Goal: Task Accomplishment & Management: Manage account settings

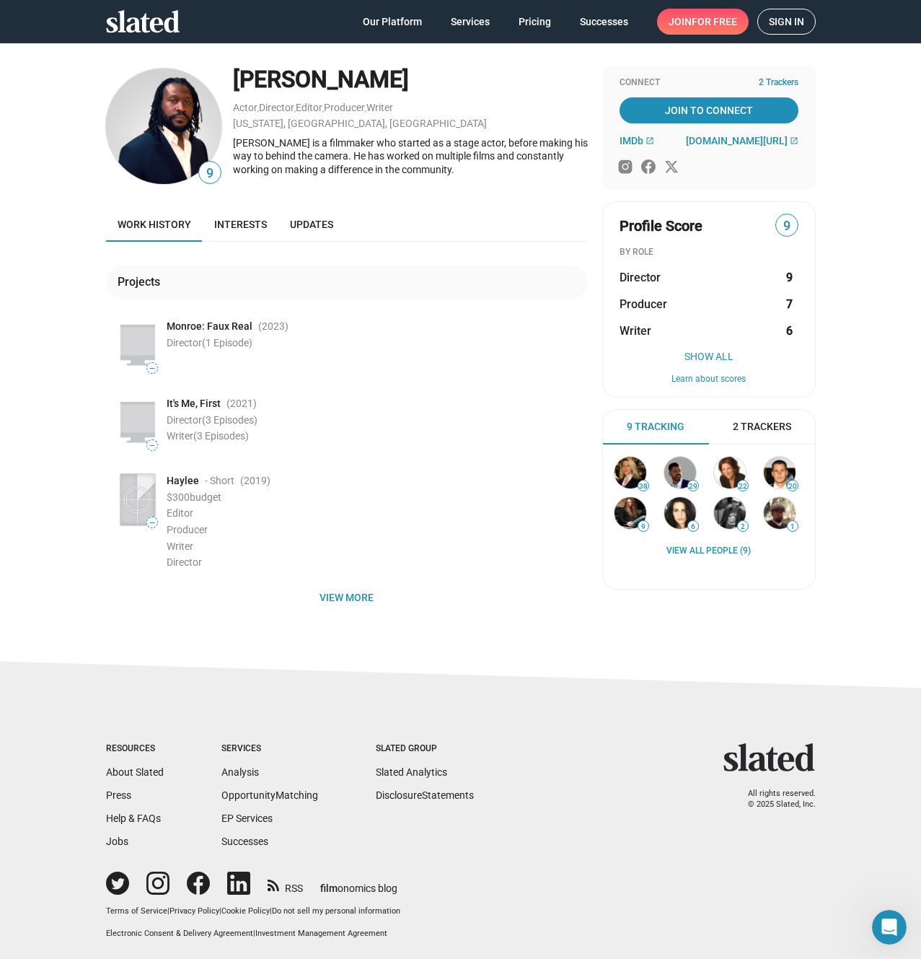
click at [787, 22] on span "Sign in" at bounding box center [786, 21] width 35 height 25
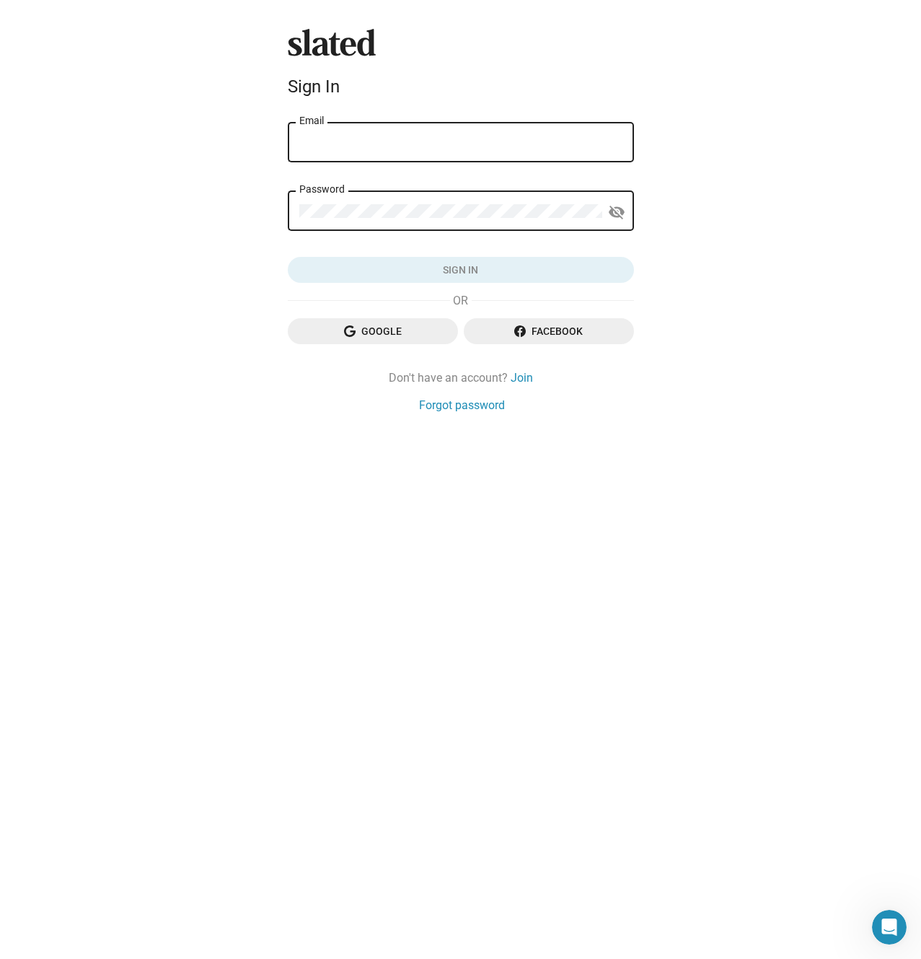
type input "[EMAIL_ADDRESS][DOMAIN_NAME]"
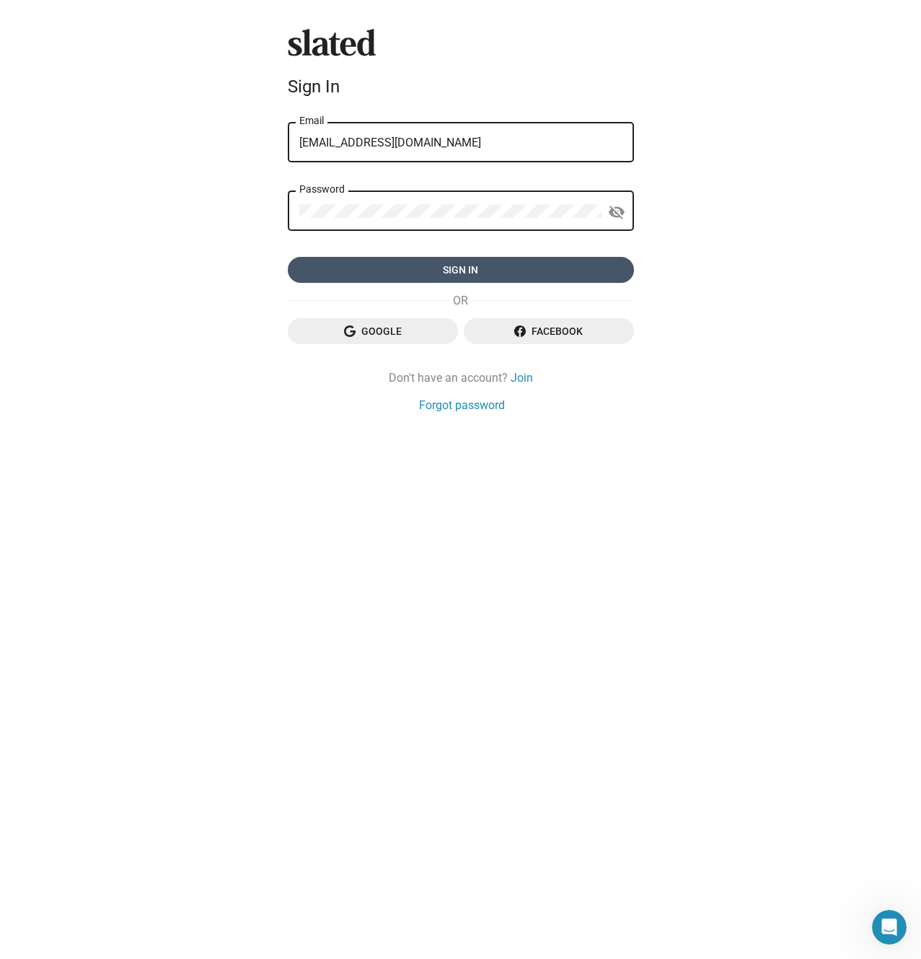
click at [447, 273] on span "Sign in" at bounding box center [460, 270] width 323 height 26
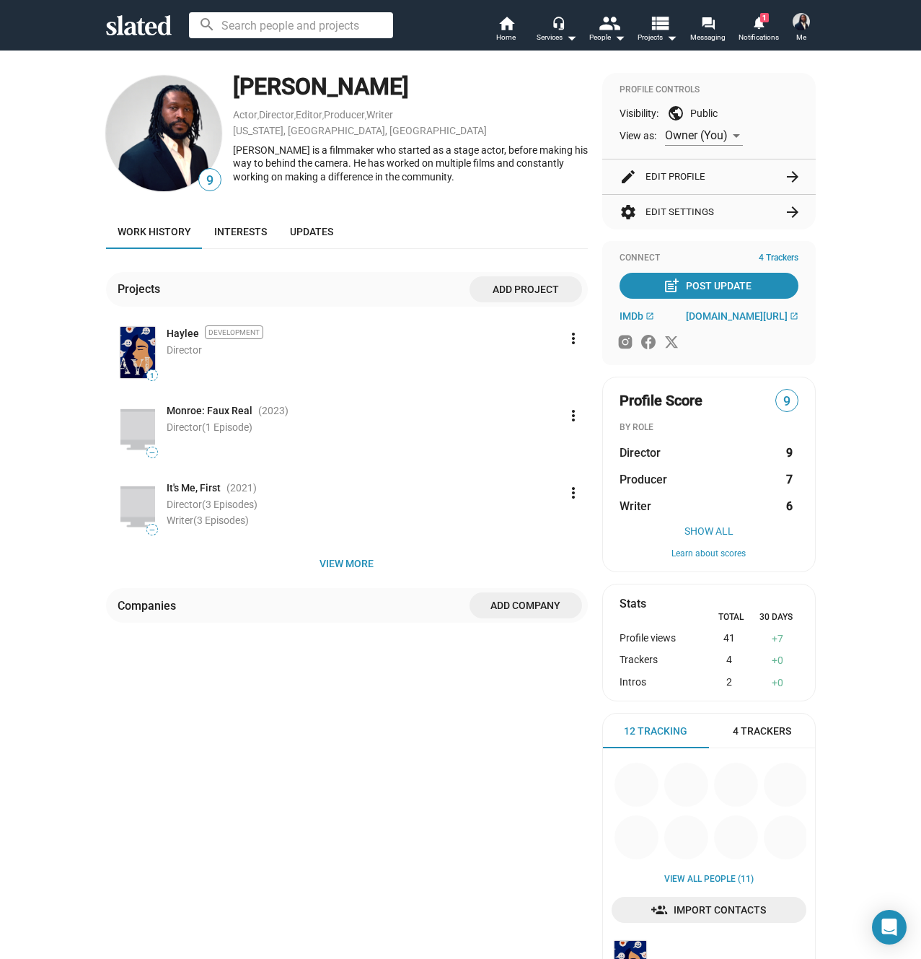
click at [801, 25] on img at bounding box center [801, 21] width 17 height 17
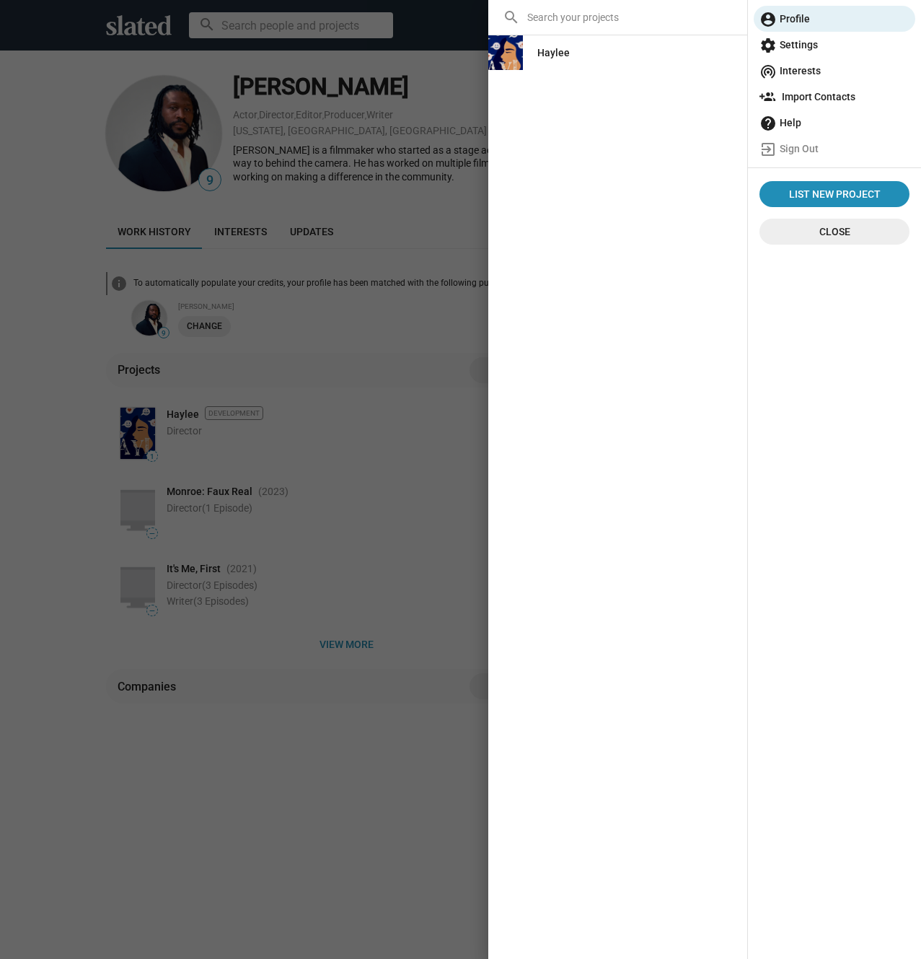
click at [810, 43] on span "settings Settings" at bounding box center [835, 45] width 150 height 26
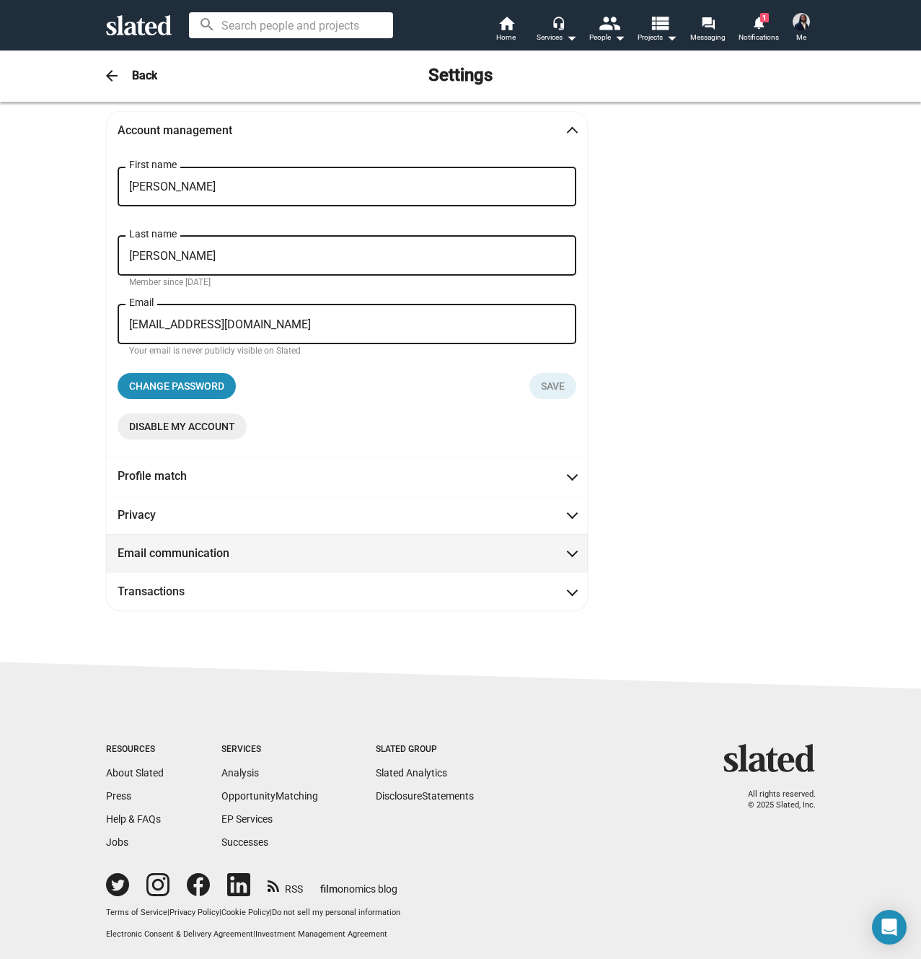
scroll to position [13, 0]
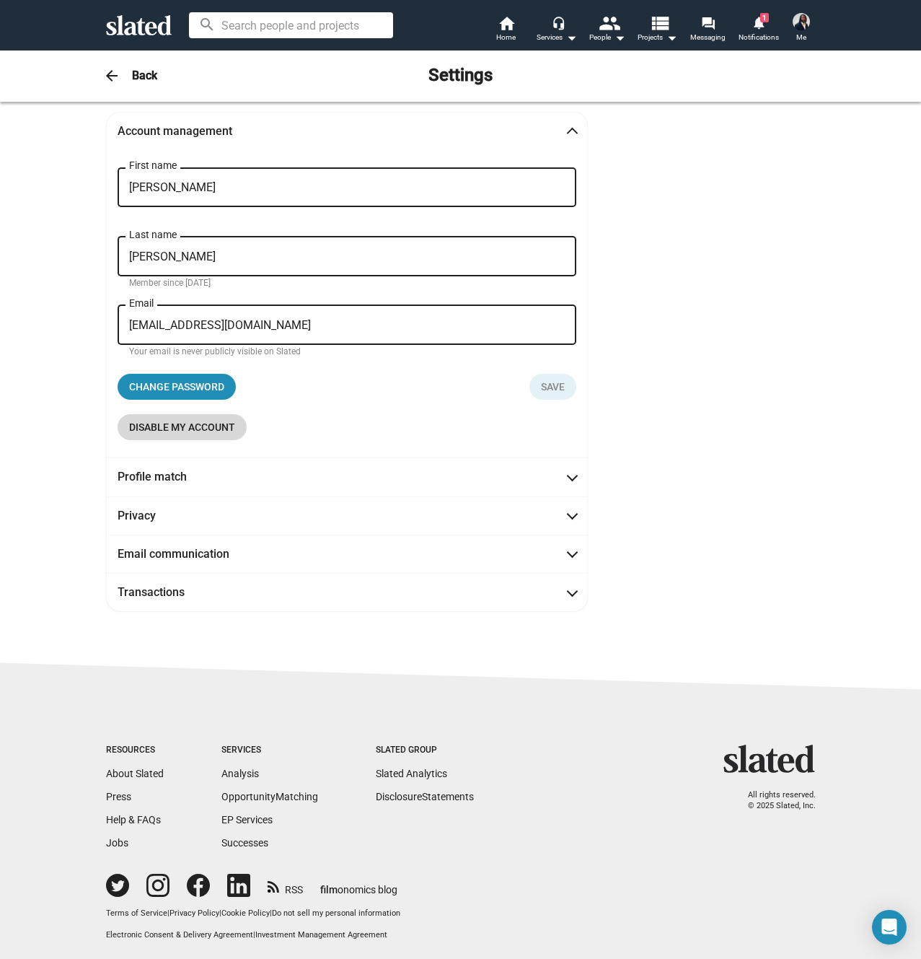
click at [176, 427] on span "Disable my account" at bounding box center [182, 427] width 106 height 26
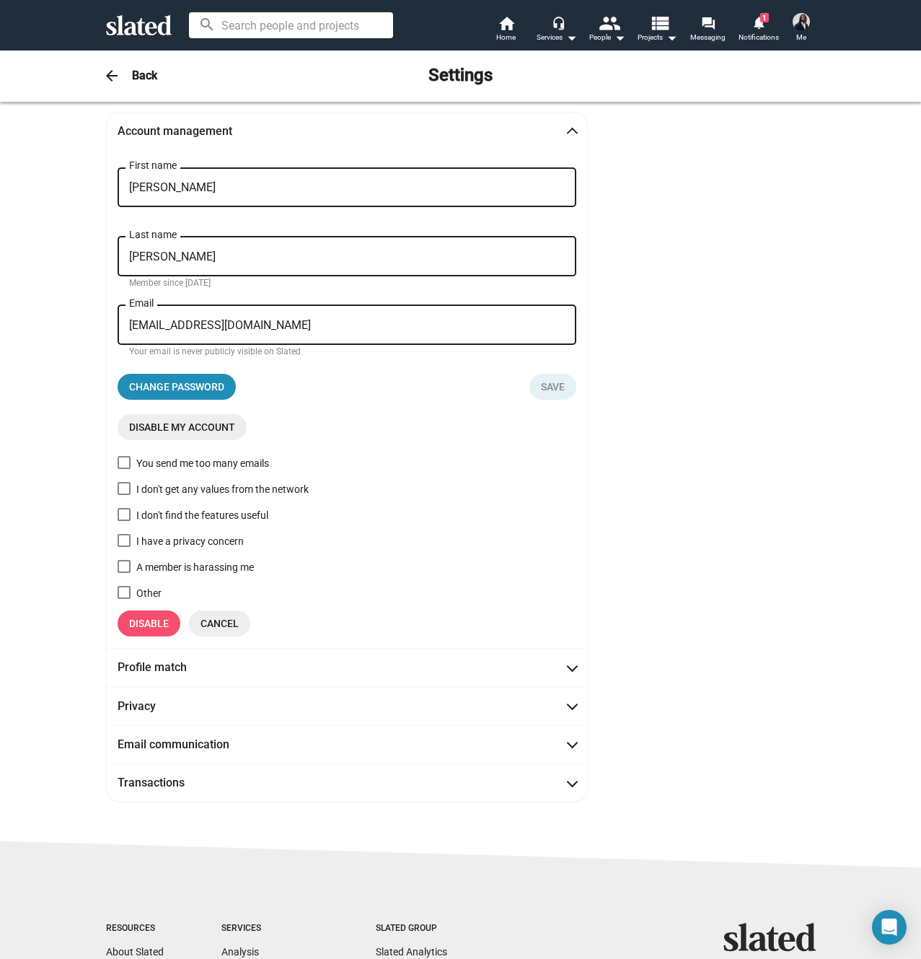
click at [126, 465] on span at bounding box center [124, 462] width 13 height 13
click at [124, 469] on input "You send me too many emails" at bounding box center [123, 469] width 1 height 1
checkbox input "true"
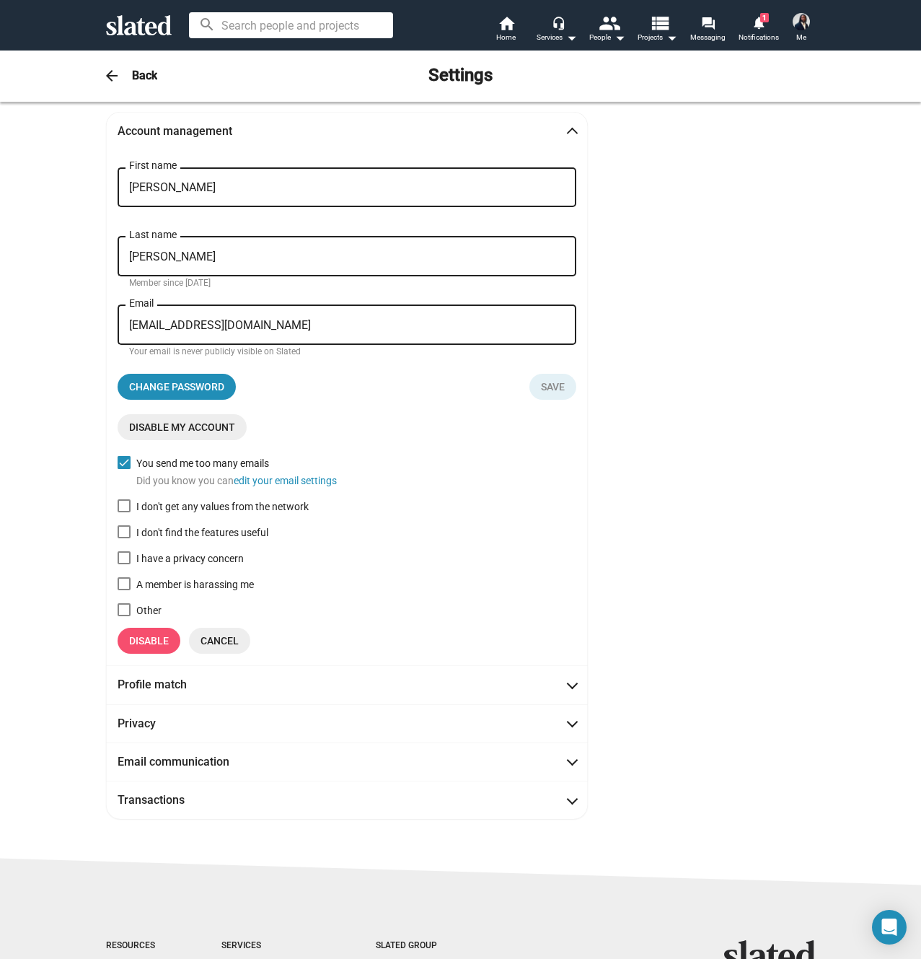
click at [126, 510] on span at bounding box center [124, 505] width 13 height 13
click at [124, 512] on input "I don't get any values from the network" at bounding box center [123, 512] width 1 height 1
checkbox input "true"
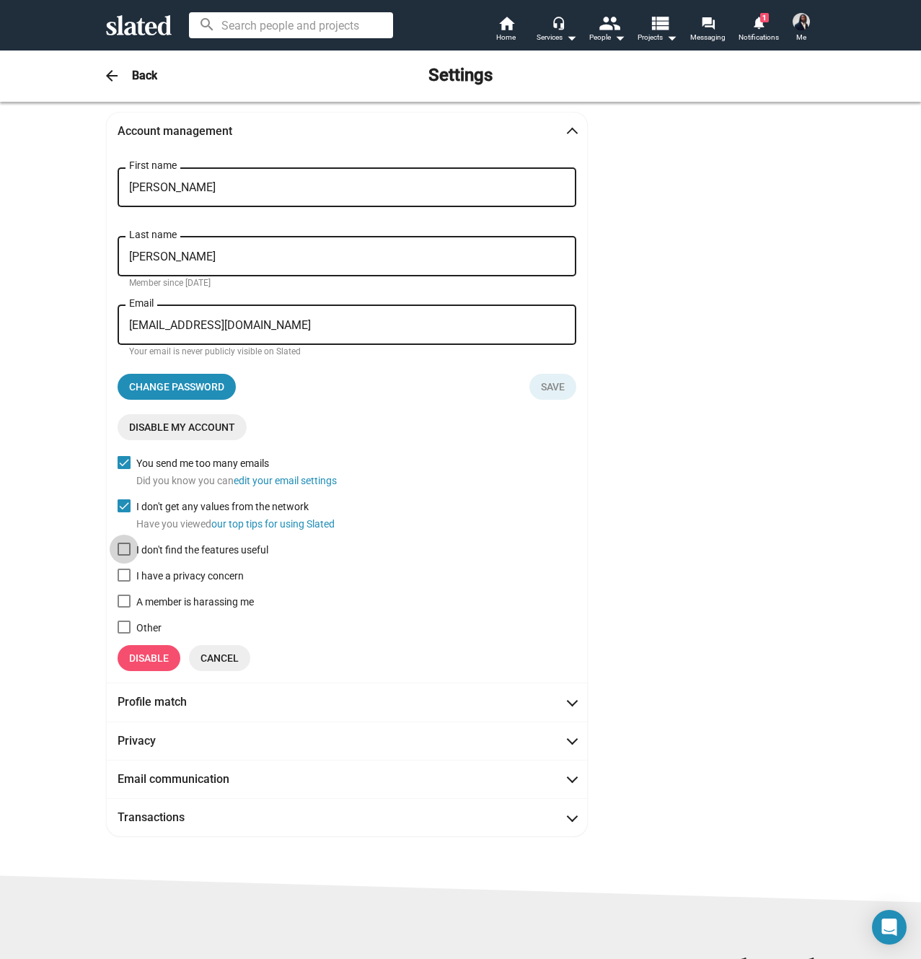
click at [128, 550] on span at bounding box center [124, 549] width 13 height 13
click at [124, 556] on input "I don't find the features useful" at bounding box center [123, 556] width 1 height 1
checkbox input "true"
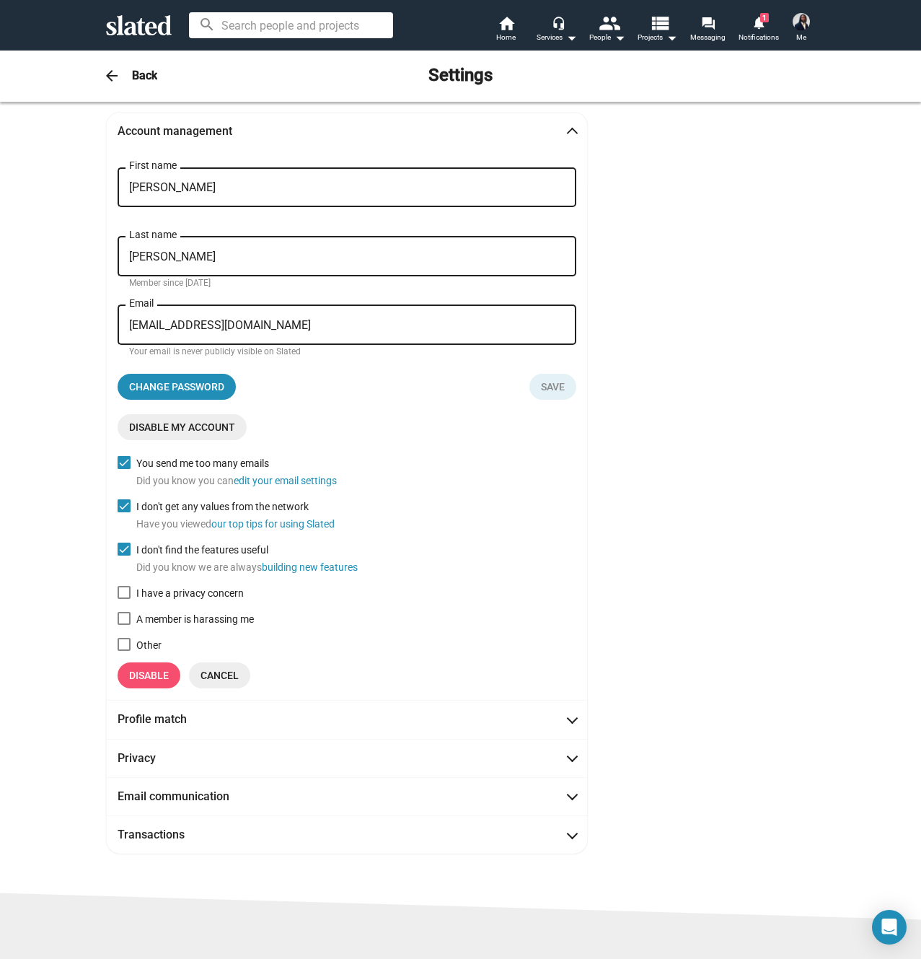
click at [151, 682] on span "Disable" at bounding box center [149, 675] width 40 height 26
